Goal: Transaction & Acquisition: Book appointment/travel/reservation

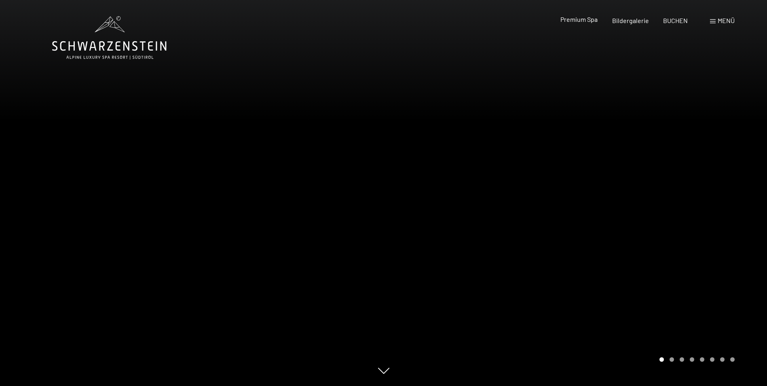
click at [586, 21] on span "Premium Spa" at bounding box center [578, 19] width 37 height 8
click at [675, 266] on div at bounding box center [576, 193] width 384 height 386
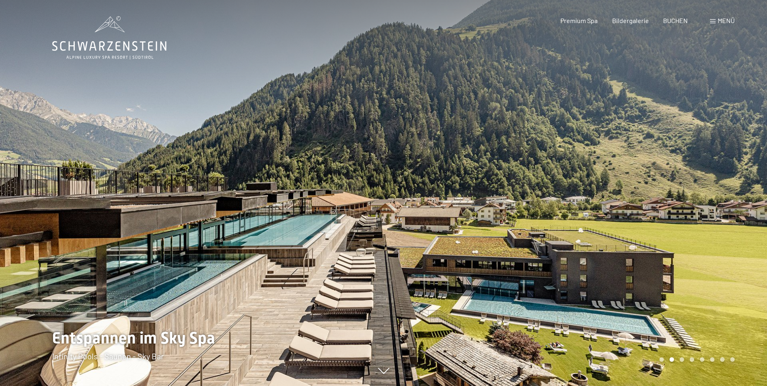
click at [674, 265] on div at bounding box center [576, 193] width 384 height 386
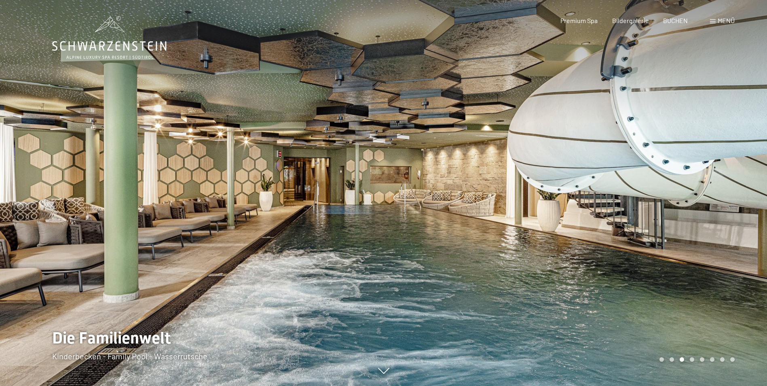
click at [674, 265] on div at bounding box center [576, 193] width 384 height 386
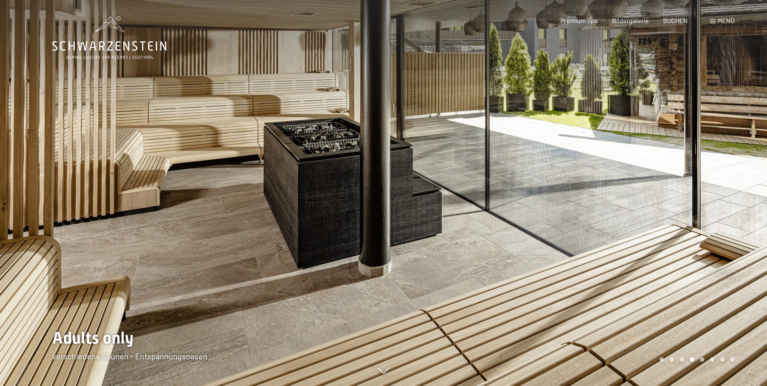
click at [674, 265] on div at bounding box center [576, 193] width 384 height 386
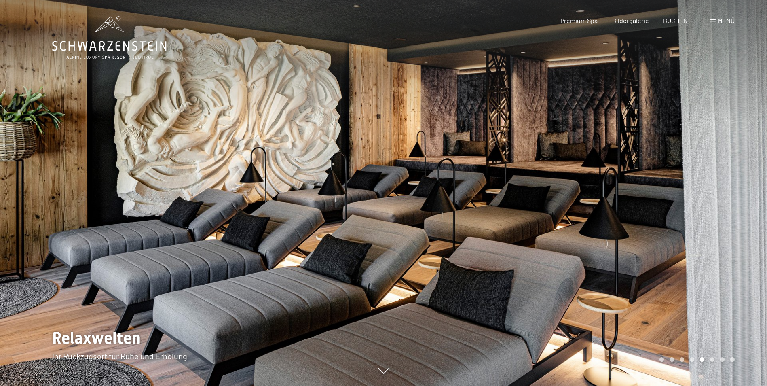
click at [674, 265] on div at bounding box center [576, 193] width 384 height 386
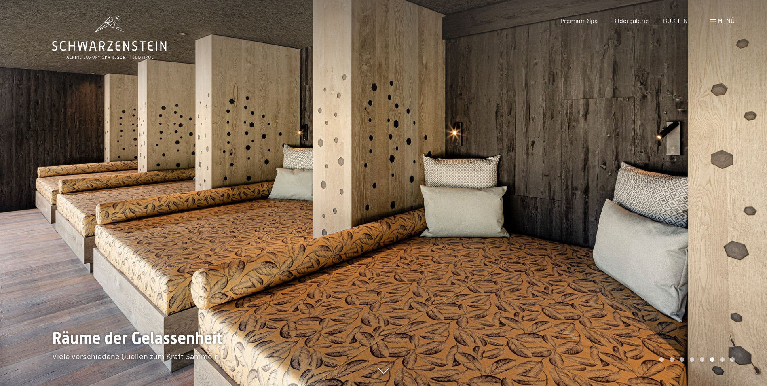
click at [674, 265] on div at bounding box center [576, 193] width 384 height 386
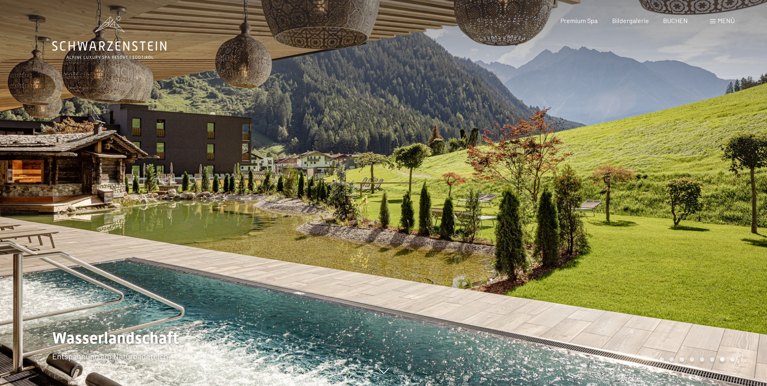
click at [674, 265] on div at bounding box center [576, 193] width 384 height 386
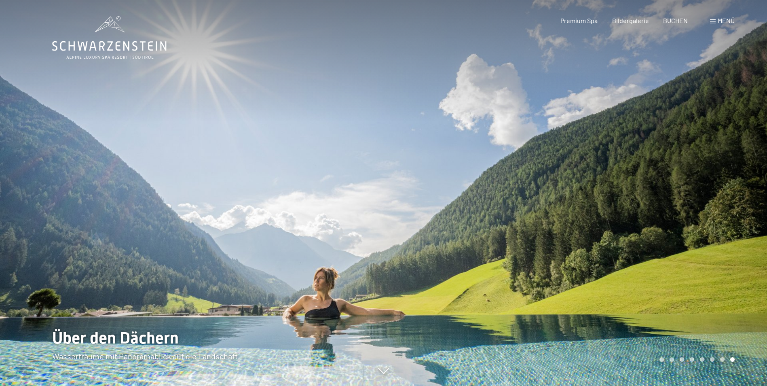
click at [673, 268] on div at bounding box center [576, 193] width 384 height 386
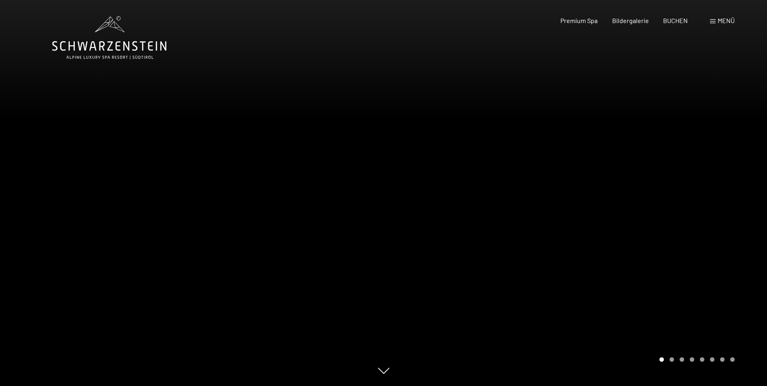
click at [673, 268] on div at bounding box center [576, 193] width 384 height 386
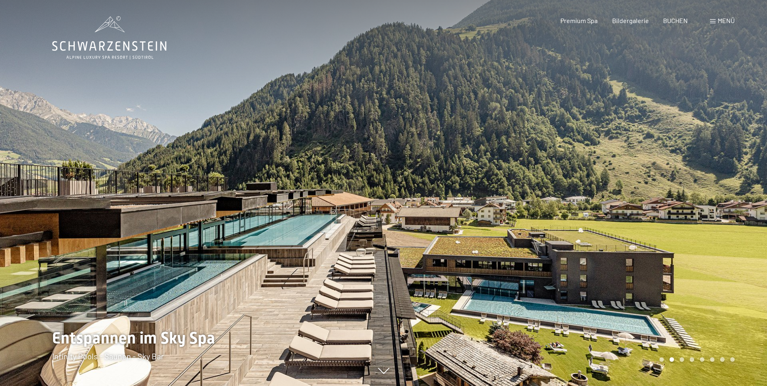
click at [713, 22] on span at bounding box center [713, 21] width 6 height 4
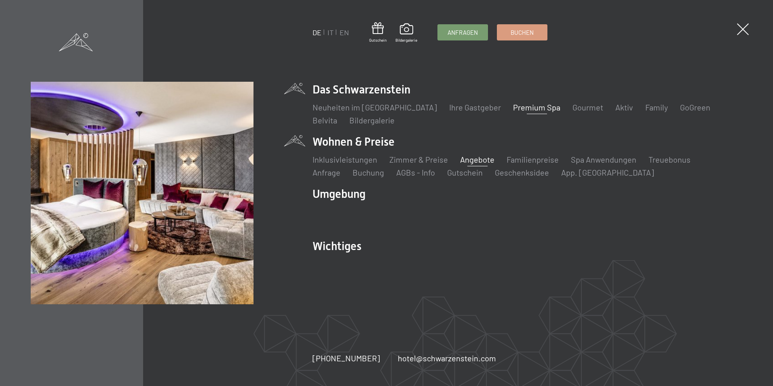
click at [477, 161] on link "Angebote" at bounding box center [477, 159] width 34 height 10
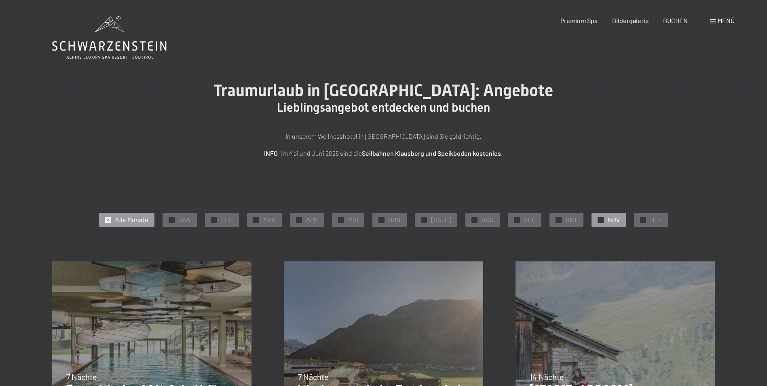
click at [591, 219] on div "✓ NOV" at bounding box center [608, 220] width 34 height 14
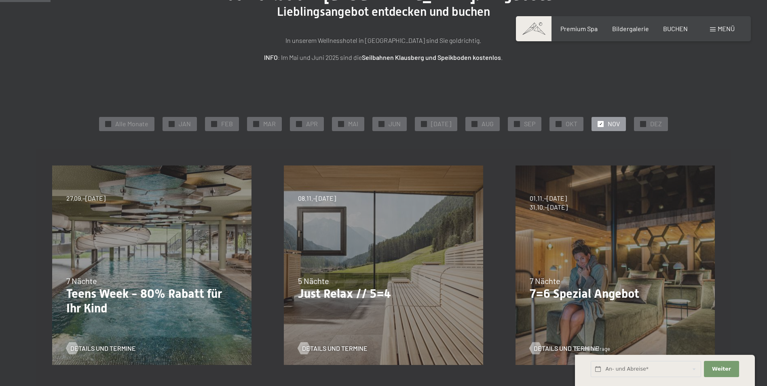
scroll to position [121, 0]
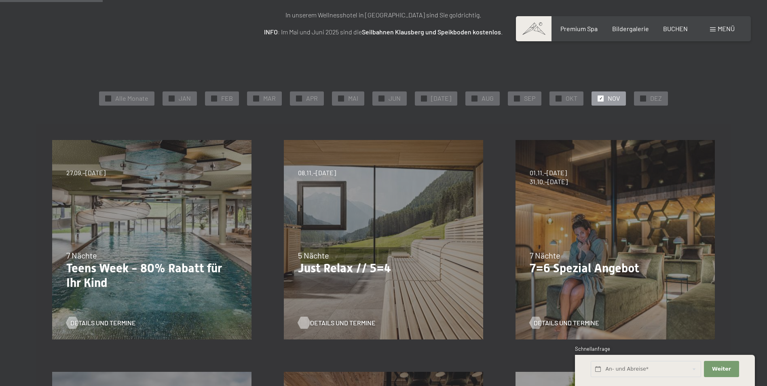
click at [327, 323] on span "Details und Termine" at bounding box center [342, 322] width 65 height 9
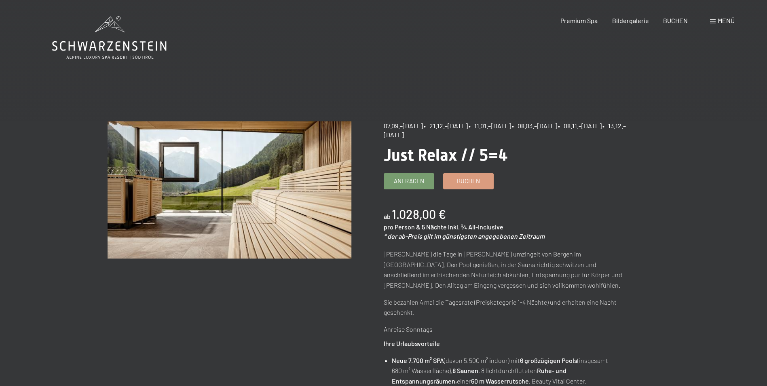
click at [727, 21] on span "Menü" at bounding box center [725, 21] width 17 height 8
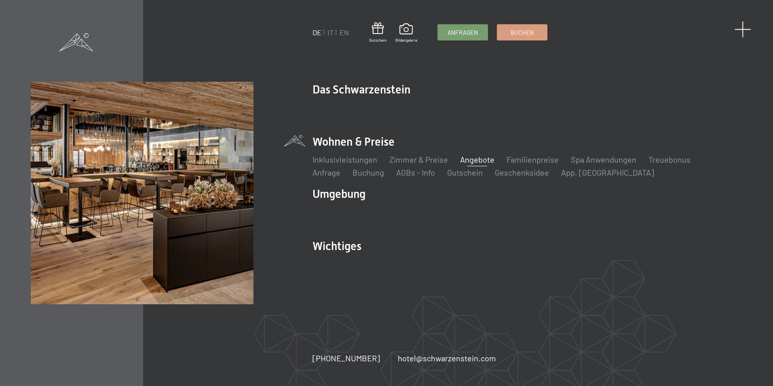
click at [743, 29] on span at bounding box center [742, 29] width 17 height 17
